Goal: Task Accomplishment & Management: Use online tool/utility

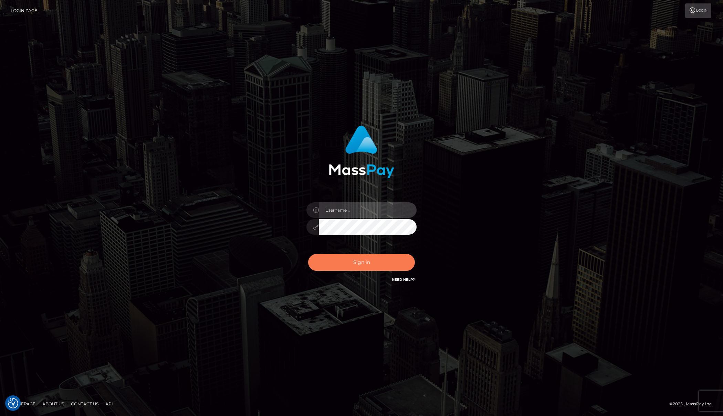
type input "[PERSON_NAME]"
drag, startPoint x: 355, startPoint y: 255, endPoint x: 360, endPoint y: 256, distance: 5.6
click at [355, 255] on button "Sign in" at bounding box center [361, 262] width 107 height 17
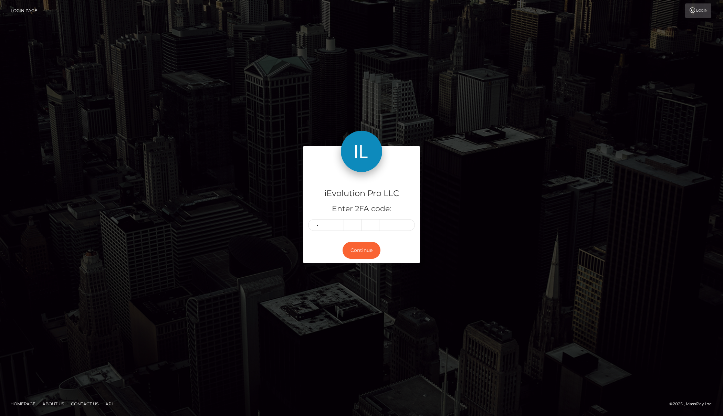
type input "6"
type input "5"
type input "7"
type input "2"
type input "7"
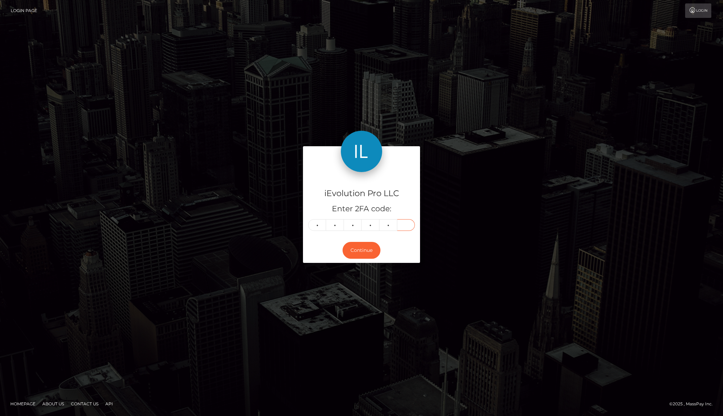
type input "2"
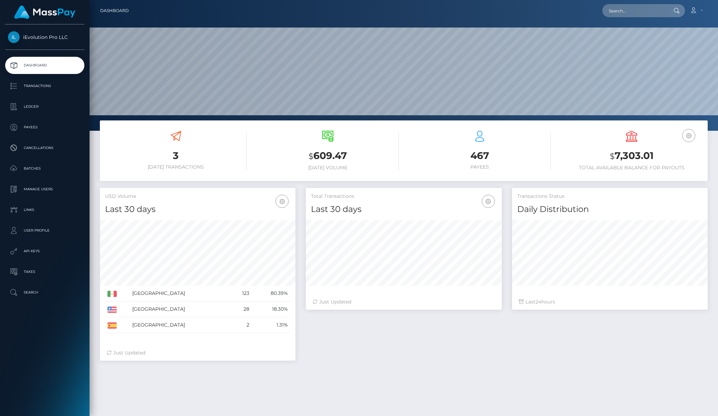
scroll to position [122, 196]
